Goal: Find specific page/section: Find specific page/section

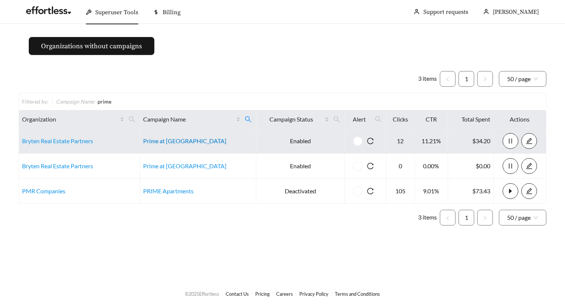
drag, startPoint x: 178, startPoint y: 142, endPoint x: 192, endPoint y: 138, distance: 14.4
click at [178, 142] on link "Prime at [GEOGRAPHIC_DATA]" at bounding box center [184, 140] width 83 height 7
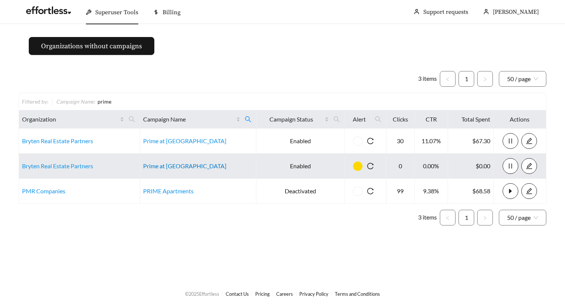
click at [172, 166] on link "Prime at Lexington" at bounding box center [184, 165] width 83 height 7
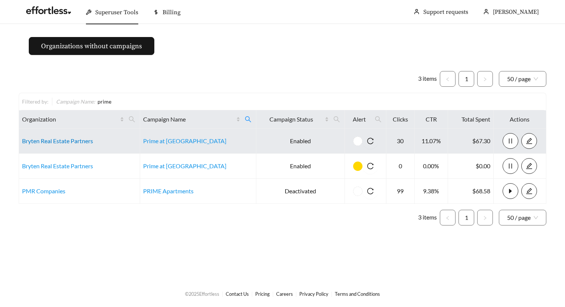
click at [69, 144] on link "Bryten Real Estate Partners" at bounding box center [57, 140] width 71 height 7
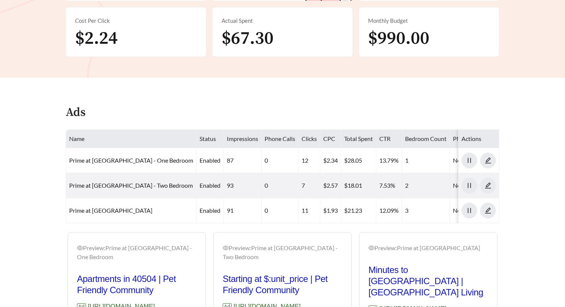
scroll to position [248, 0]
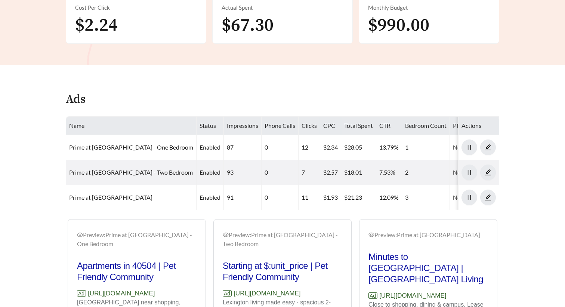
drag, startPoint x: 88, startPoint y: 269, endPoint x: 205, endPoint y: 272, distance: 117.0
click at [205, 272] on div "Preview: Prime at Gardenside - One Bedroom Apartments in 40504 | Pet Friendly C…" at bounding box center [137, 291] width 138 height 140
copy p "[URL][DOMAIN_NAME]"
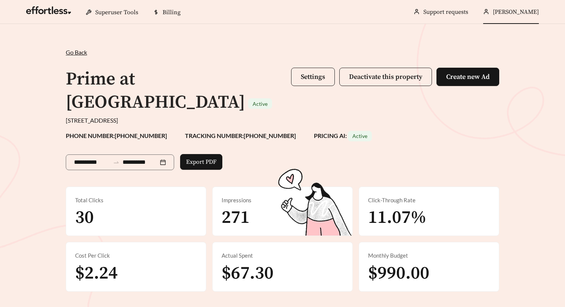
scroll to position [0, 0]
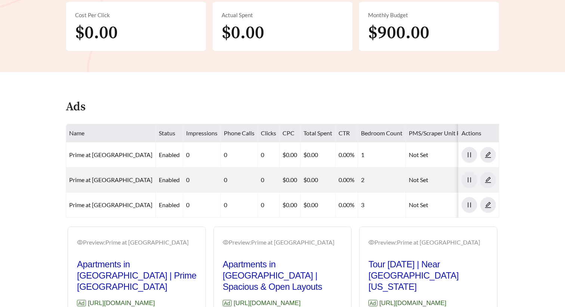
scroll to position [250, 0]
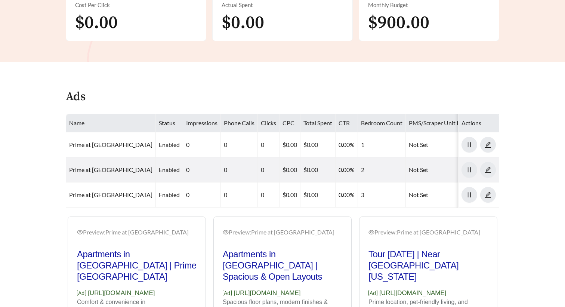
drag, startPoint x: 380, startPoint y: 266, endPoint x: 506, endPoint y: 269, distance: 126.0
click at [507, 269] on main "**********" at bounding box center [282, 67] width 565 height 587
copy p "https://www.liveatprimelexington.com"
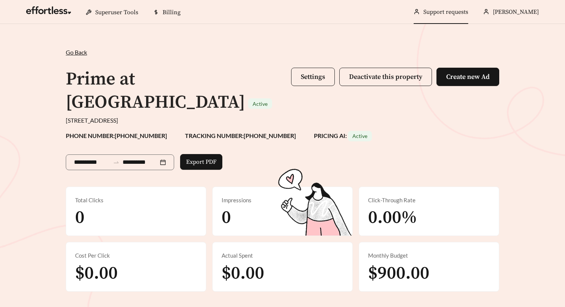
scroll to position [0, 0]
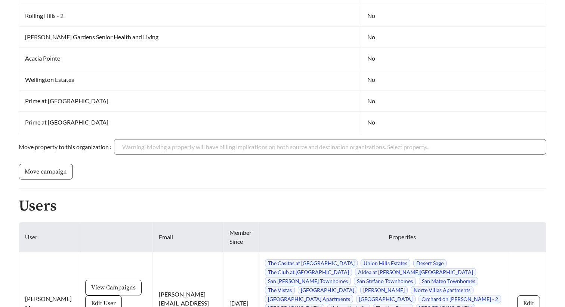
scroll to position [568, 0]
